Goal: Task Accomplishment & Management: Complete application form

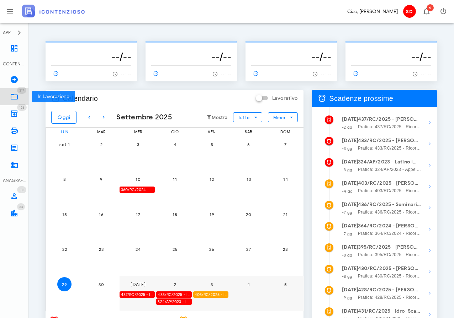
click at [15, 96] on icon at bounding box center [14, 96] width 9 height 9
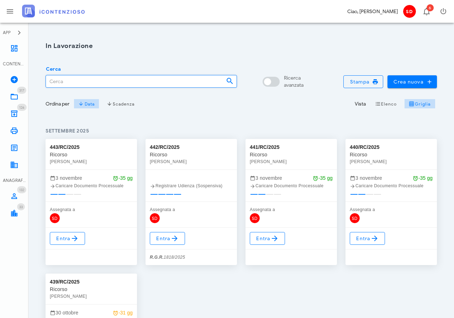
click at [65, 81] on input "Cerca" at bounding box center [133, 81] width 174 height 12
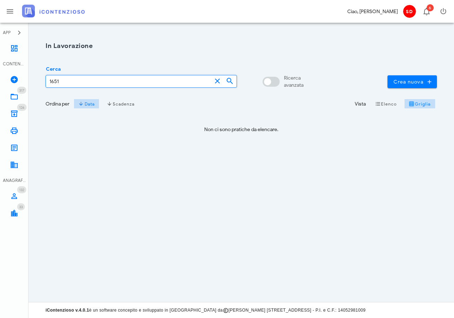
click at [70, 82] on input "1651" at bounding box center [129, 81] width 166 height 12
type input "1"
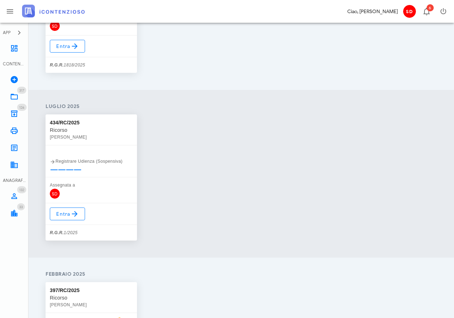
scroll to position [193, 0]
type input "rosario"
click at [68, 214] on span "Entra" at bounding box center [67, 213] width 23 height 9
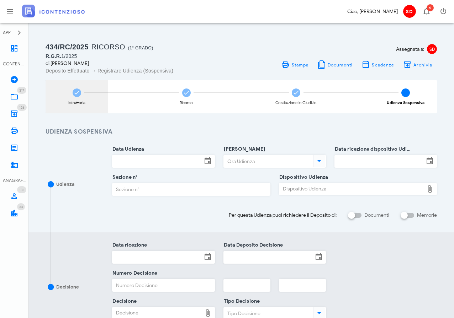
click at [76, 95] on icon at bounding box center [76, 92] width 7 height 7
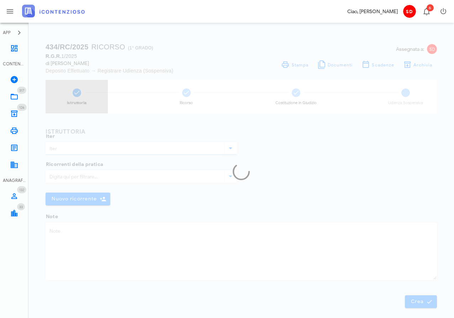
type input "Ricorso"
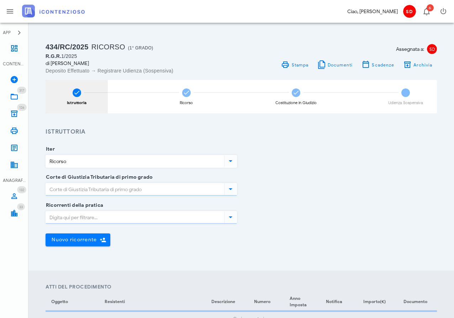
type input "Ragusa"
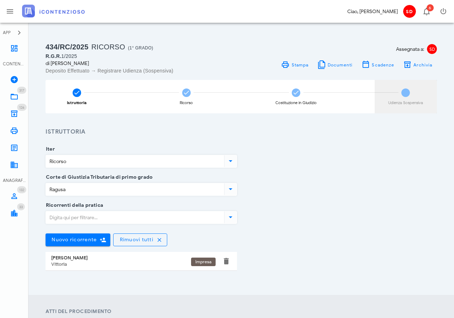
click at [407, 91] on span "4" at bounding box center [405, 92] width 9 height 9
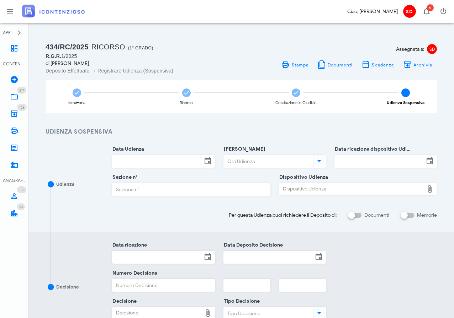
click at [146, 159] on input "Data Udienza" at bounding box center [156, 161] width 89 height 12
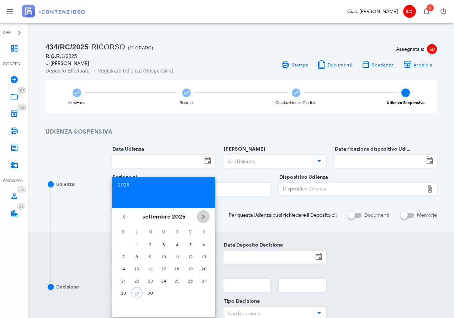
click at [203, 215] on icon "Il prossimo mese" at bounding box center [203, 217] width 9 height 9
click at [163, 267] on div "17" at bounding box center [163, 268] width 11 height 5
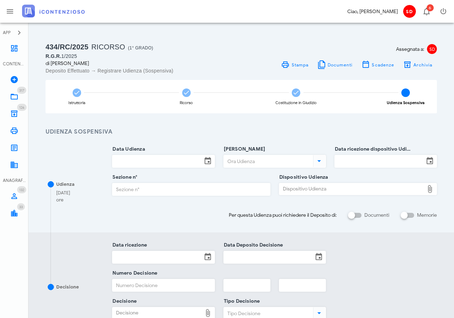
type input "17/12/2025"
click at [242, 159] on input "Ora Udienza" at bounding box center [268, 161] width 88 height 12
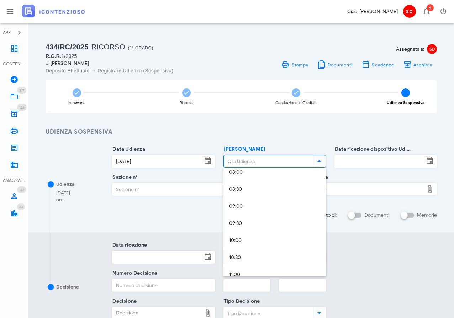
scroll to position [281, 0]
click at [235, 206] on div "09:00" at bounding box center [274, 205] width 91 height 6
type input "09:00"
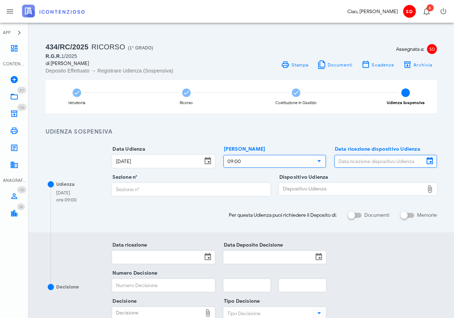
click at [345, 158] on input "Data ricezione dispositivo Udienza" at bounding box center [378, 161] width 89 height 12
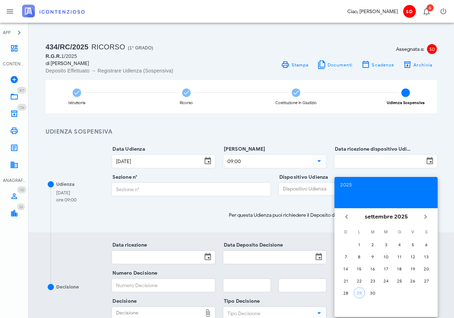
click at [361, 292] on div "29" at bounding box center [359, 292] width 11 height 5
type input "29/09/2025"
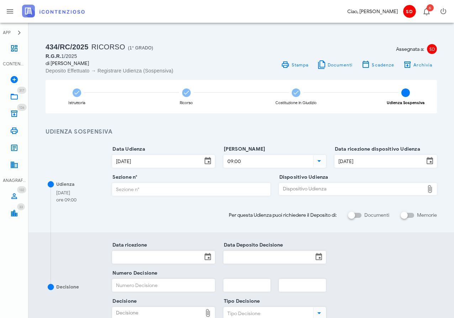
click at [143, 189] on input "Sezione n°" at bounding box center [190, 189] width 157 height 12
type input "3"
click at [310, 188] on div "Dispositivo Udienza" at bounding box center [351, 188] width 145 height 11
type input "C:\fakepath\AvvTratt___1651_2025.pdf"
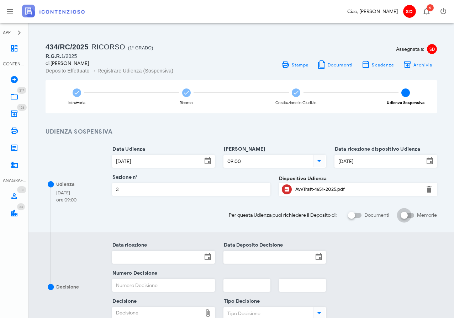
click at [412, 214] on input "Memorie" at bounding box center [407, 215] width 14 height 9
checkbox input "false"
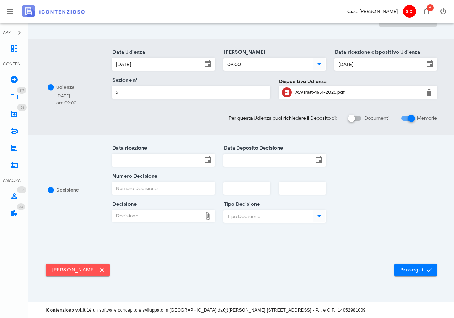
scroll to position [191, 0]
click at [414, 268] on span "Prosegui" at bounding box center [414, 270] width 31 height 6
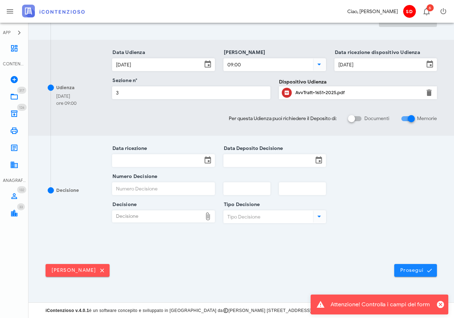
scroll to position [0, 0]
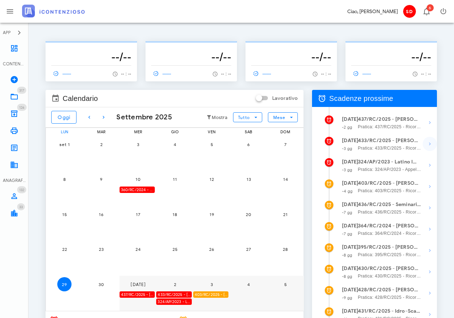
click at [430, 141] on icon "button" at bounding box center [429, 144] width 9 height 9
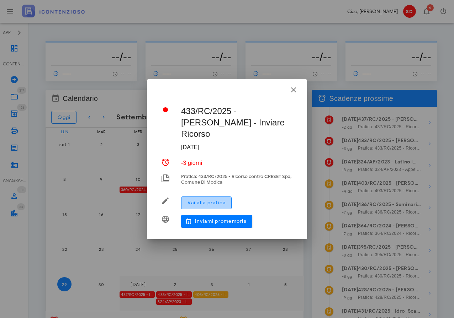
click at [204, 205] on span "Vai alla pratica" at bounding box center [206, 203] width 38 height 6
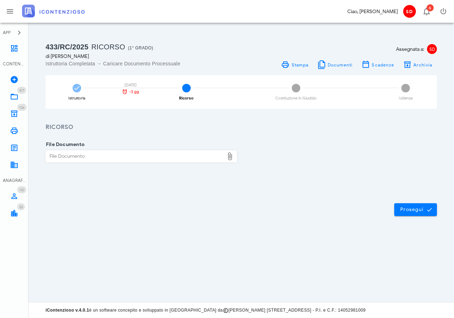
click at [99, 155] on div "File Documento" at bounding box center [135, 156] width 178 height 11
type input "C:\fakepath\Ricorso.docx"
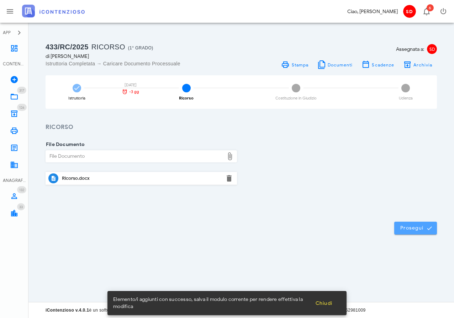
click at [412, 227] on span "Prosegui" at bounding box center [414, 228] width 31 height 6
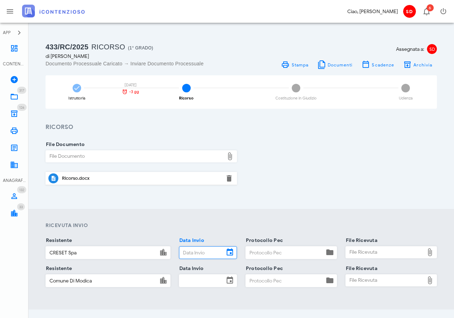
click at [197, 253] on input "Data Invio" at bounding box center [201, 253] width 45 height 12
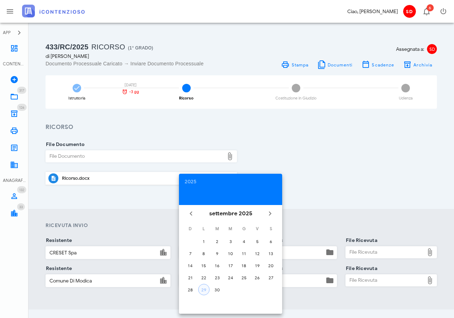
click at [204, 288] on div "29" at bounding box center [203, 289] width 11 height 5
type input "[DATE]"
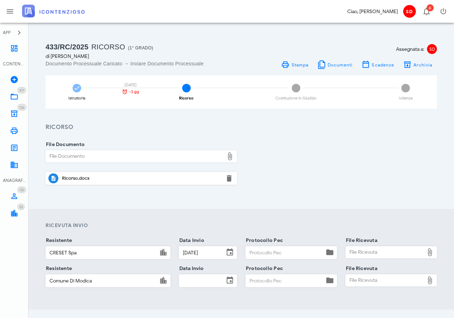
click at [200, 282] on input "Data Invio" at bounding box center [201, 281] width 45 height 12
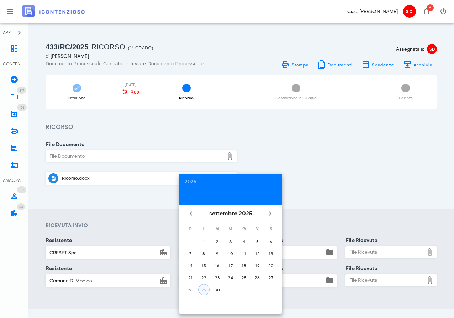
click at [202, 288] on div "29" at bounding box center [203, 289] width 11 height 5
type input "[DATE]"
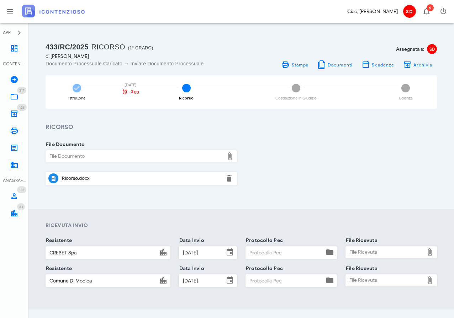
click at [260, 254] on input "Protocollo Pec" at bounding box center [285, 253] width 78 height 12
type input "pec"
click at [252, 278] on input "Protocollo Pec" at bounding box center [285, 281] width 78 height 12
type input "pec"
click at [363, 250] on div "File Ricevuta" at bounding box center [384, 252] width 78 height 11
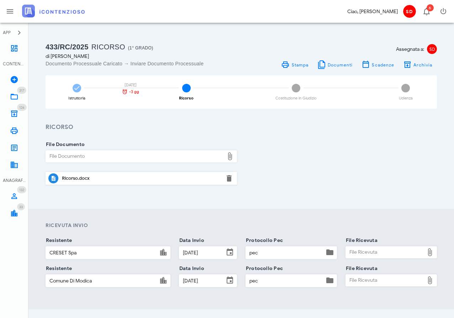
type input "C:\fakepath\Consegna pec Creset.pdf"
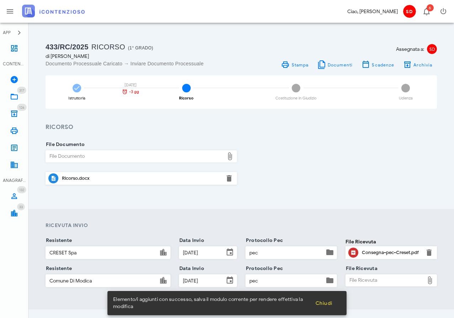
click at [360, 280] on div "File Ricevuta" at bounding box center [384, 280] width 78 height 11
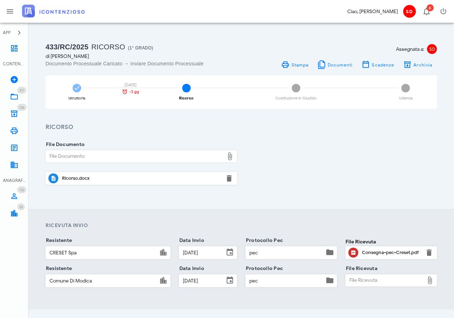
type input "C:\fakepath\Consegna pec Comune Modica.pdf"
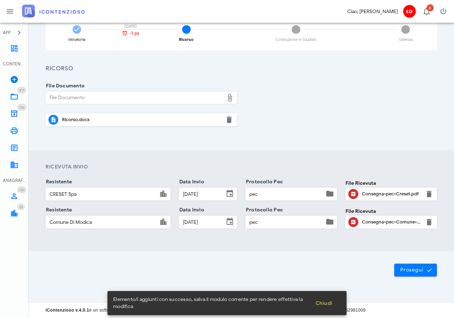
scroll to position [58, 0]
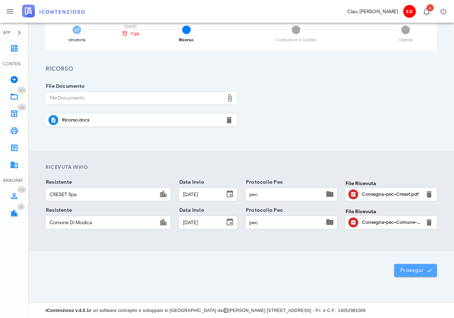
click at [418, 271] on span "Prosegui" at bounding box center [414, 270] width 31 height 6
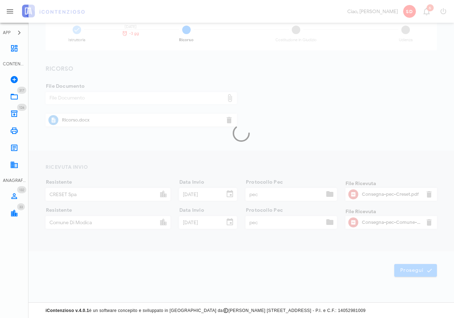
scroll to position [35, 0]
